Goal: Ask a question: Seek information or help from site administrators or community

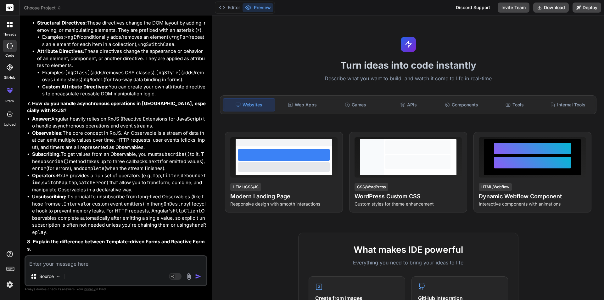
scroll to position [1270, 0]
click at [80, 268] on div "Source Agent Mode. When this toggle is activated, AI automatically makes decisi…" at bounding box center [116, 270] width 183 height 31
click at [78, 265] on textarea at bounding box center [115, 261] width 181 height 11
type textarea "w"
type textarea "x"
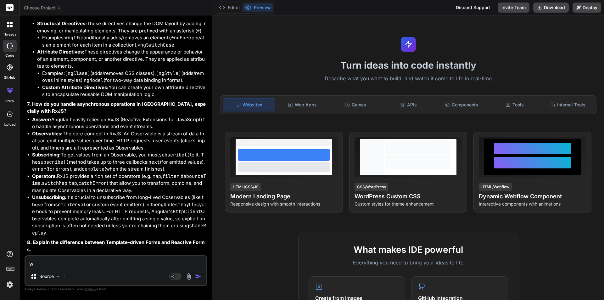
type textarea "wh"
type textarea "x"
type textarea "wha"
type textarea "x"
type textarea "what"
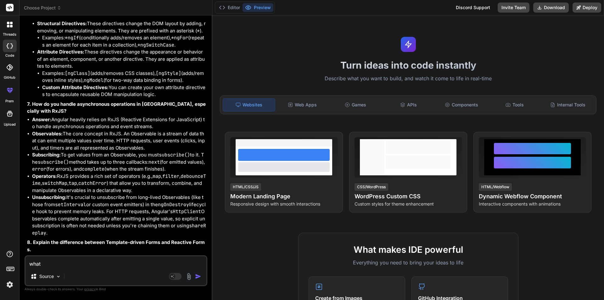
type textarea "x"
type textarea "what"
type textarea "x"
type textarea "what i"
type textarea "x"
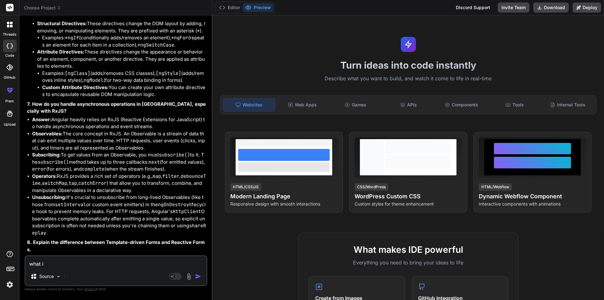
type textarea "what is"
type textarea "x"
type textarea "what is"
type textarea "x"
type textarea "what is t"
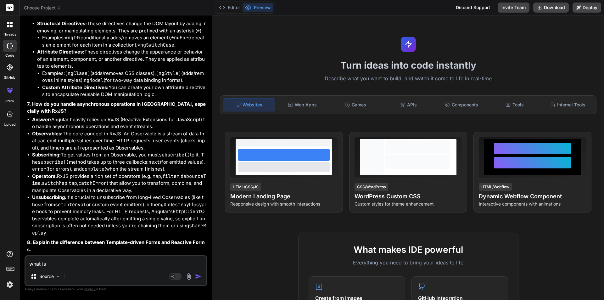
type textarea "x"
type textarea "what is th"
type textarea "x"
type textarea "what is the"
type textarea "x"
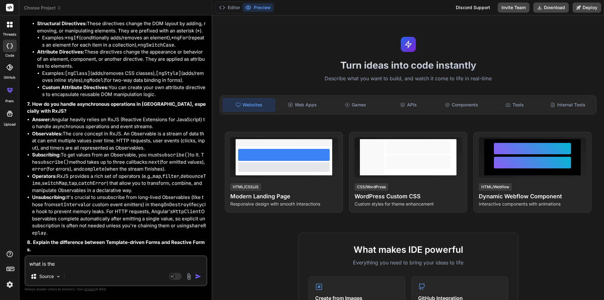
type textarea "what is the"
type textarea "x"
type textarea "what is the m"
type textarea "x"
type textarea "what is the me"
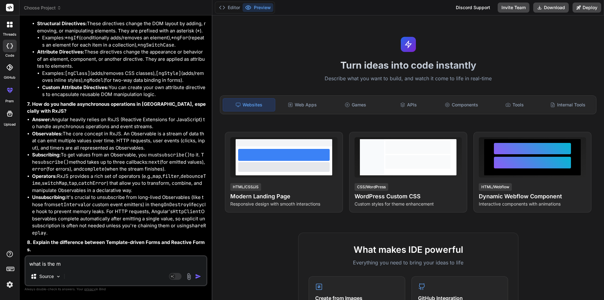
type textarea "x"
type textarea "what is the mea"
type textarea "x"
type textarea "what is the mean"
type textarea "x"
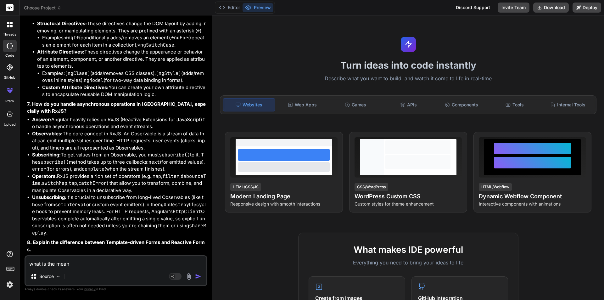
type textarea "what is the meani"
type textarea "x"
type textarea "what is the meanin"
type textarea "x"
type textarea "what is the meaning"
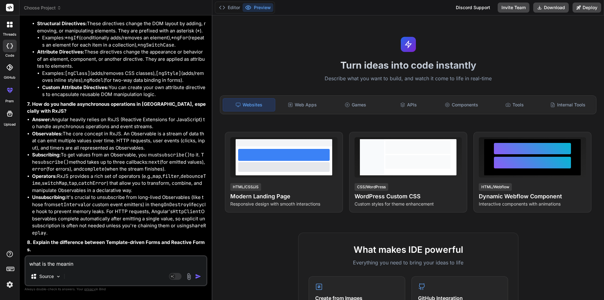
type textarea "x"
type textarea "what is the meaning"
type textarea "x"
type textarea "what is the meaning o"
type textarea "x"
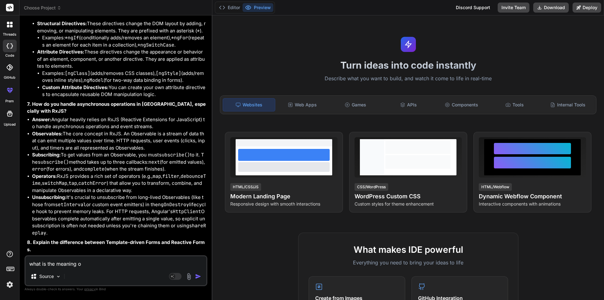
type textarea "what is the meaning of"
type textarea "x"
type textarea "what is the meaning of"
type textarea "x"
type textarea "what is the meaning of d"
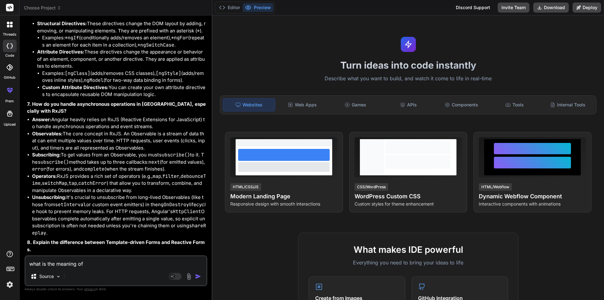
type textarea "x"
type textarea "what is the meaning of da"
type textarea "x"
type textarea "what is the meaning of dat"
type textarea "x"
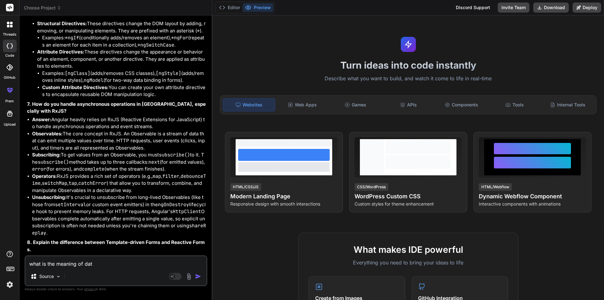
type textarea "what is the meaning of data"
type textarea "x"
type textarea "what is the meaning of datas"
type textarea "x"
type textarea "what is the meaning of datast"
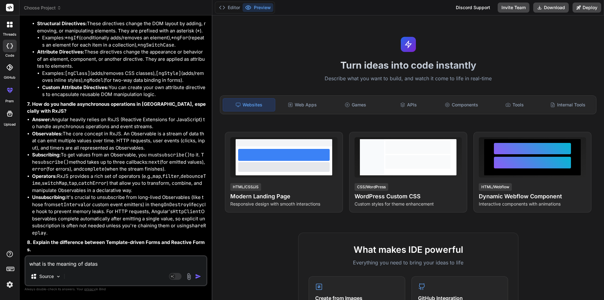
type textarea "x"
type textarea "what is the meaning of datastr"
type textarea "x"
type textarea "what is the meaning of datastre"
type textarea "x"
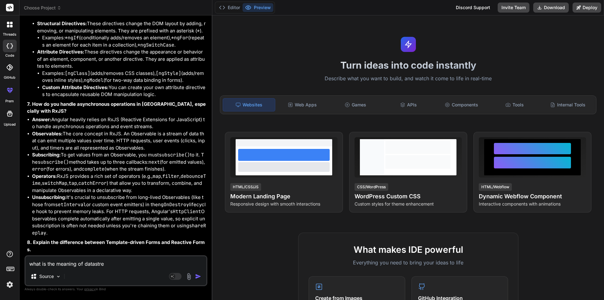
type textarea "what is the meaning of datastrem"
type textarea "x"
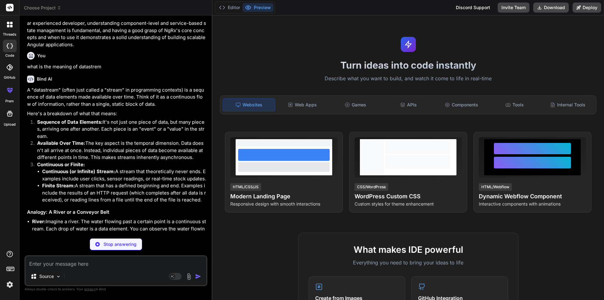
scroll to position [4012, 0]
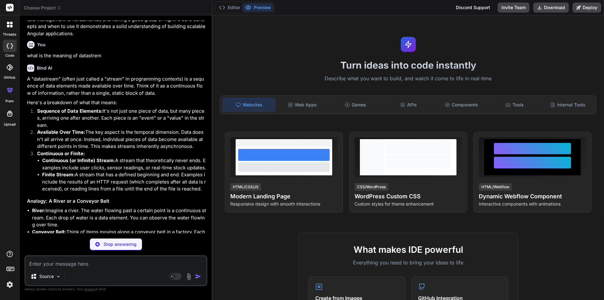
type textarea "x"
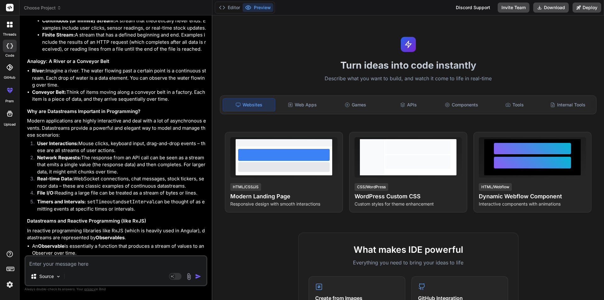
scroll to position [4184, 0]
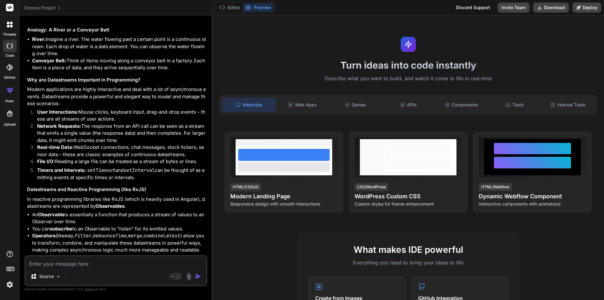
click at [283, 69] on h1 "Turn ideas into code instantly" at bounding box center [408, 64] width 384 height 11
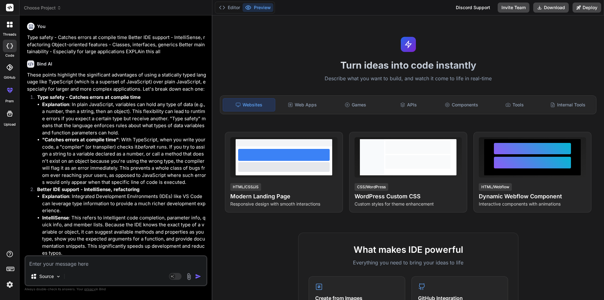
scroll to position [0, 0]
click at [116, 270] on div "Source Agent Mode. When this toggle is activated, AI automatically makes decisi…" at bounding box center [116, 270] width 183 height 31
click at [68, 266] on textarea at bounding box center [115, 261] width 181 height 11
type textarea "w"
type textarea "x"
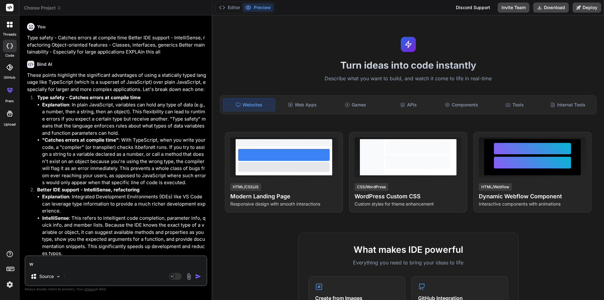
type textarea "wh"
type textarea "x"
type textarea "wha"
type textarea "x"
type textarea "what"
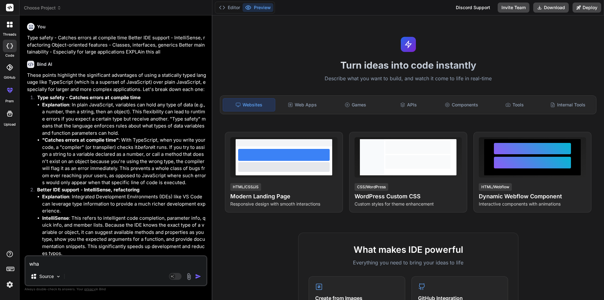
type textarea "x"
type textarea "what"
type textarea "x"
type textarea "what i"
type textarea "x"
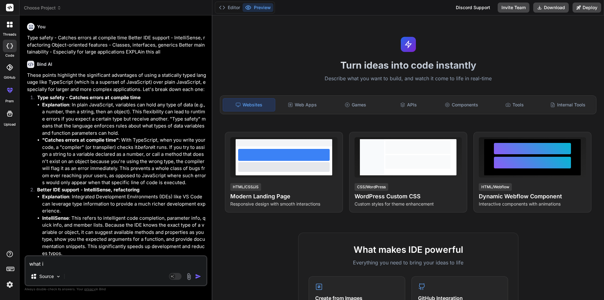
type textarea "what is"
type textarea "x"
type textarea "what is"
type textarea "x"
type textarea "what is l"
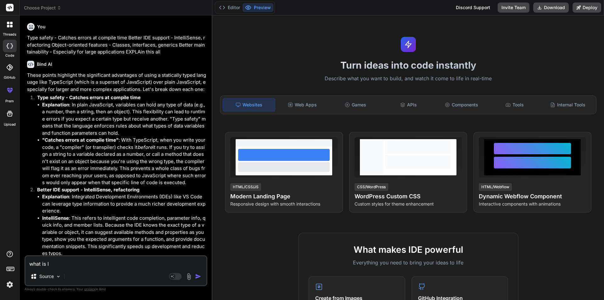
type textarea "x"
type textarea "what is la"
type textarea "x"
type textarea "what is laz"
type textarea "x"
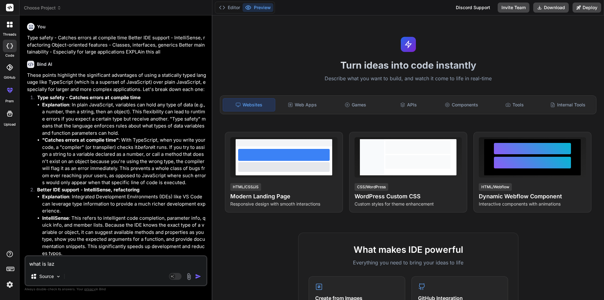
type textarea "what is lazy"
type textarea "x"
type textarea "what is lazy"
type textarea "x"
type textarea "what is lazy l"
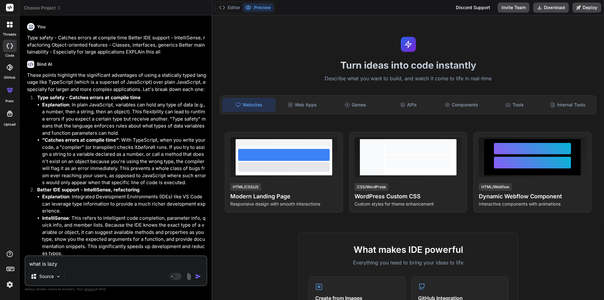
type textarea "x"
type textarea "what is lazy lo"
type textarea "x"
type textarea "what is lazy loa"
type textarea "x"
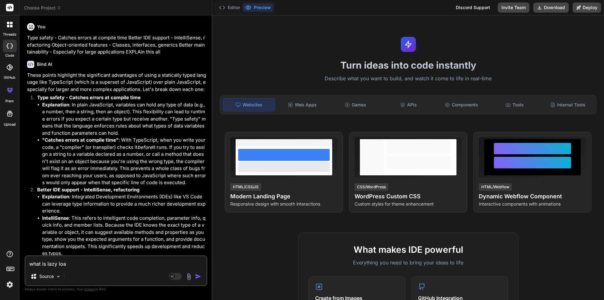
type textarea "what is lazy load"
type textarea "x"
type textarea "what is lazy loadi"
type textarea "x"
type textarea "what is lazy loadin"
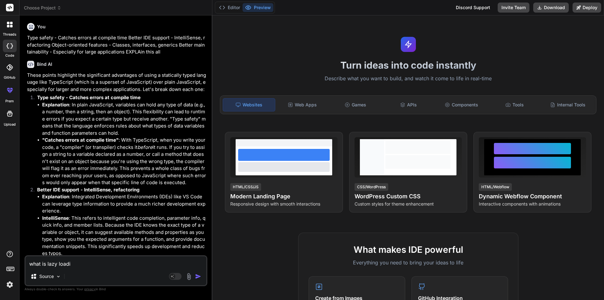
type textarea "x"
type textarea "what is lazy loading"
type textarea "x"
type textarea "what is lazy loading"
type textarea "x"
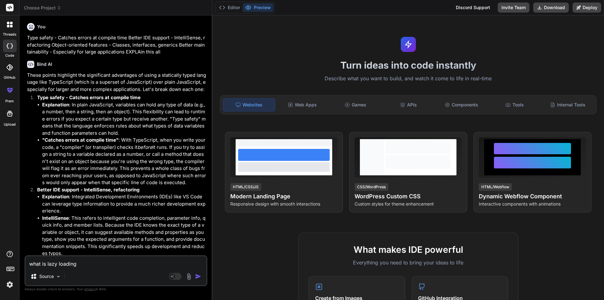
type textarea "what is lazy loading i"
type textarea "x"
type textarea "what is lazy loading in"
type textarea "x"
type textarea "what is lazy loading in"
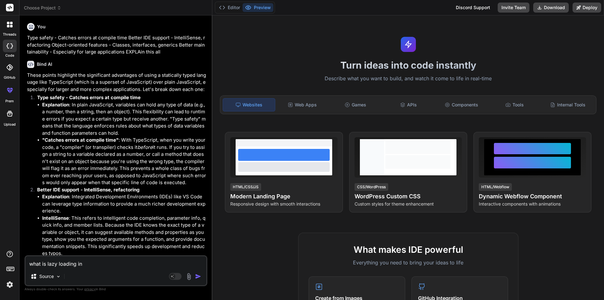
type textarea "x"
type textarea "what is lazy loading in a"
type textarea "x"
type textarea "what is lazy loading in an"
type textarea "x"
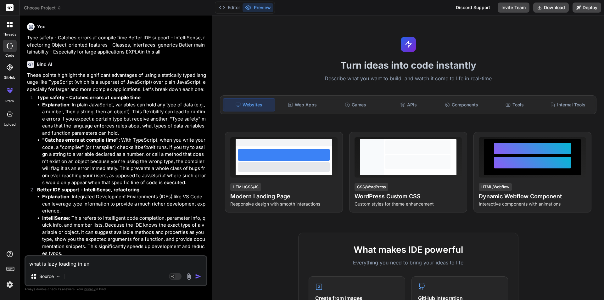
type textarea "what is lazy loading in ang"
type textarea "x"
type textarea "what is lazy loading in angu"
type textarea "x"
type textarea "what is lazy loading in angul"
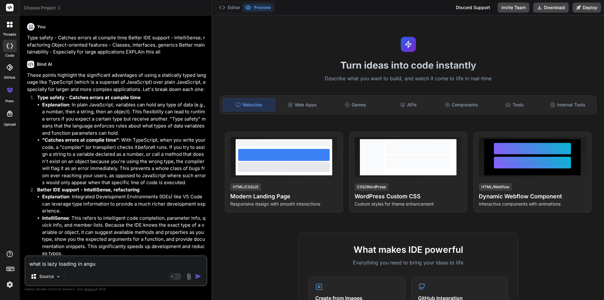
type textarea "x"
type textarea "what is lazy loading in angula"
type textarea "x"
type textarea "what is lazy loading in angular"
type textarea "x"
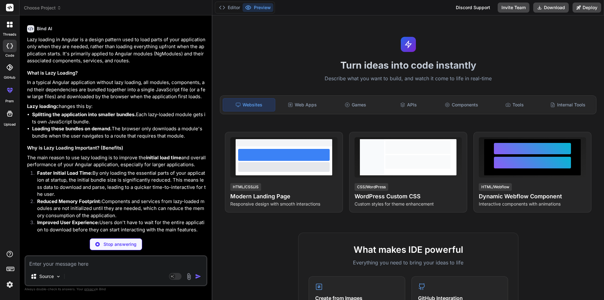
scroll to position [4469, 0]
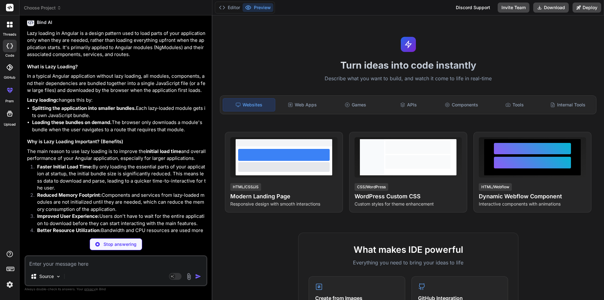
type textarea "x"
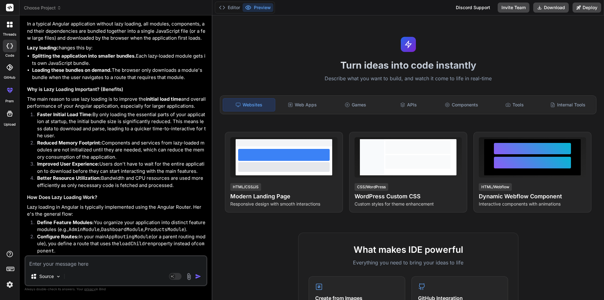
scroll to position [4532, 0]
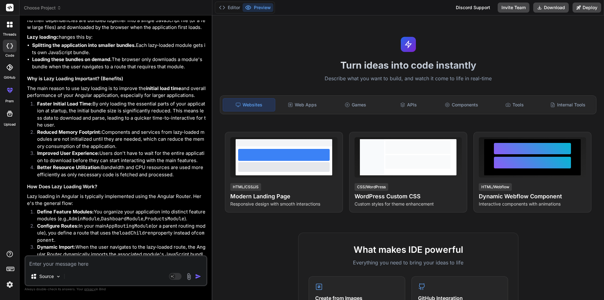
type textarea "x"
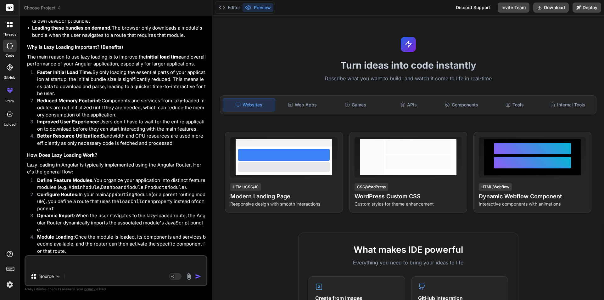
type textarea "x"
